Goal: Check status: Check status

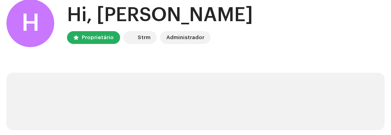
scroll to position [53, 0]
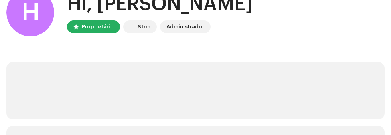
click at [178, 31] on div "Administrador" at bounding box center [185, 27] width 38 height 10
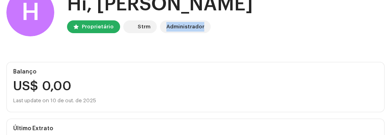
click at [297, 43] on home-user "H Hi, [PERSON_NAME] Proprietário Strm Administrador" at bounding box center [195, 15] width 378 height 54
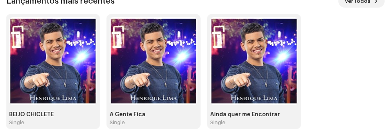
scroll to position [246, 0]
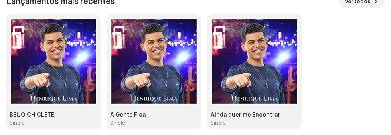
click at [145, 87] on img at bounding box center [154, 62] width 88 height 88
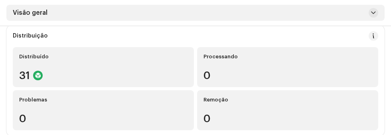
scroll to position [115, 0]
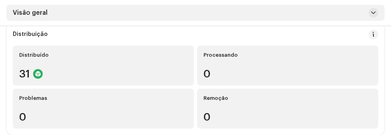
click at [221, 57] on div "Processando" at bounding box center [287, 55] width 168 height 6
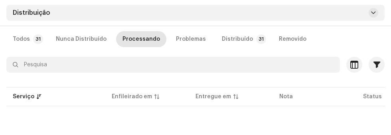
scroll to position [102, 0]
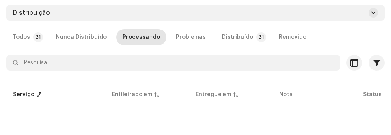
click at [226, 33] on div "Distribuído" at bounding box center [237, 37] width 31 height 16
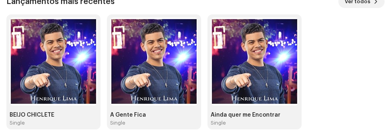
scroll to position [271, 0]
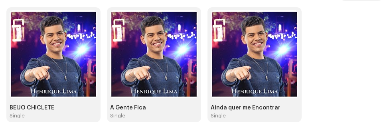
click at [246, 65] on img at bounding box center [254, 54] width 88 height 88
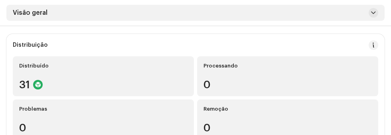
scroll to position [102, 0]
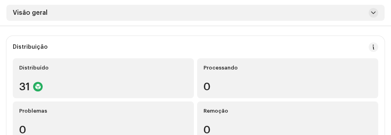
click at [74, 69] on div "Distribuído" at bounding box center [103, 68] width 168 height 6
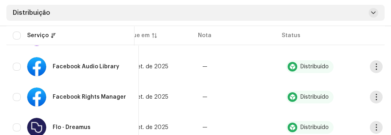
scroll to position [368, 0]
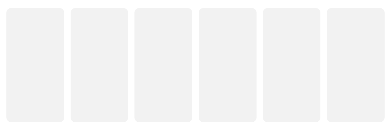
scroll to position [271, 0]
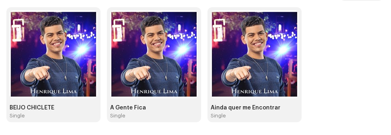
click at [146, 58] on img at bounding box center [154, 54] width 88 height 88
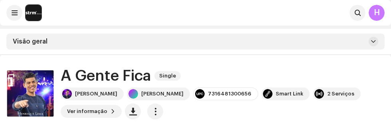
click at [327, 93] on div "2 Serviços" at bounding box center [340, 93] width 27 height 6
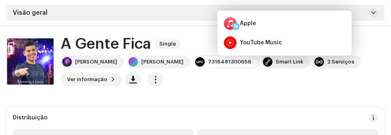
scroll to position [32, 0]
click at [151, 78] on span "button" at bounding box center [155, 79] width 8 height 6
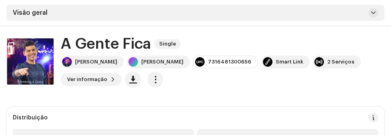
click at [83, 77] on span "Ver informação" at bounding box center [87, 79] width 40 height 16
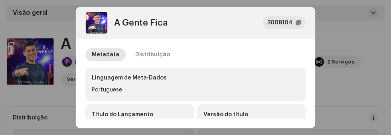
click at [144, 48] on div "Distribuição" at bounding box center [152, 54] width 35 height 13
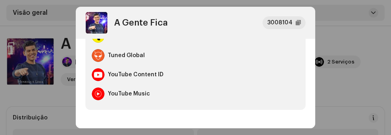
scroll to position [612, 0]
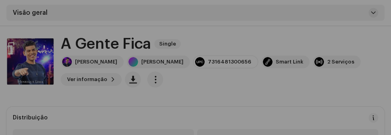
click at [342, 93] on div "A Gente Fica 3008104 Metadata Distribuição Data de lançamento [DATE] (Meia-noit…" at bounding box center [195, 67] width 391 height 135
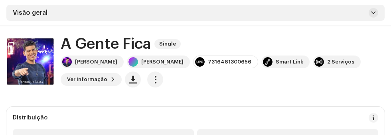
click at [334, 51] on div "A Gente Fica Single" at bounding box center [223, 43] width 324 height 17
click at [264, 61] on div at bounding box center [268, 62] width 10 height 10
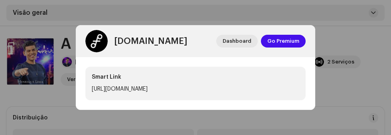
click at [148, 89] on div "[URL][DOMAIN_NAME]" at bounding box center [120, 89] width 56 height 10
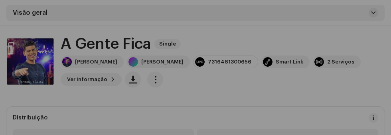
click at [356, 32] on div "[DOMAIN_NAME] Dashboard Go Premium Smart Link [URL][DOMAIN_NAME]" at bounding box center [195, 67] width 391 height 135
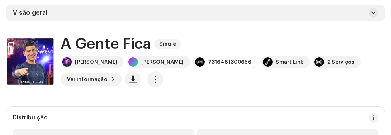
click at [151, 79] on span "button" at bounding box center [155, 79] width 8 height 6
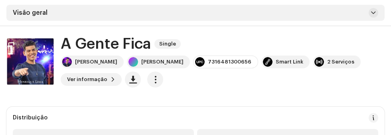
click at [295, 87] on div "[PERSON_NAME] 7316481300656 Smart Link 2 Serviços Ver informação" at bounding box center [223, 71] width 324 height 32
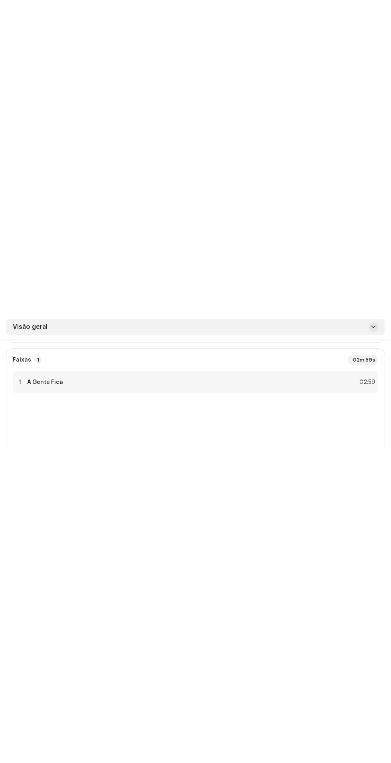
scroll to position [54, 0]
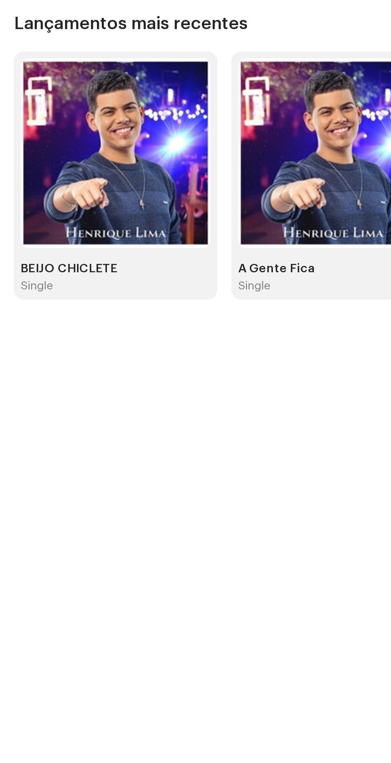
scroll to position [28, 0]
